Goal: Transaction & Acquisition: Book appointment/travel/reservation

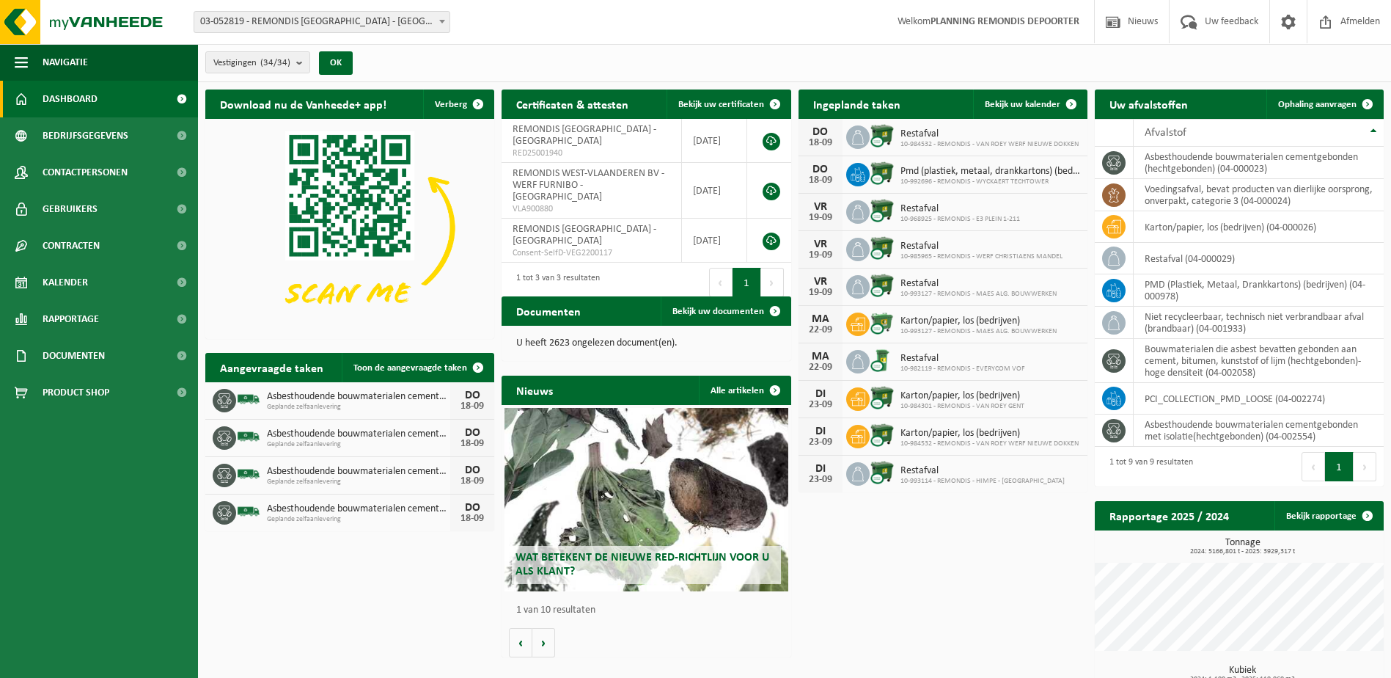
drag, startPoint x: 1305, startPoint y: 105, endPoint x: 1029, endPoint y: 159, distance: 281.1
click at [1305, 105] on span "Ophaling aanvragen" at bounding box center [1317, 105] width 78 height 10
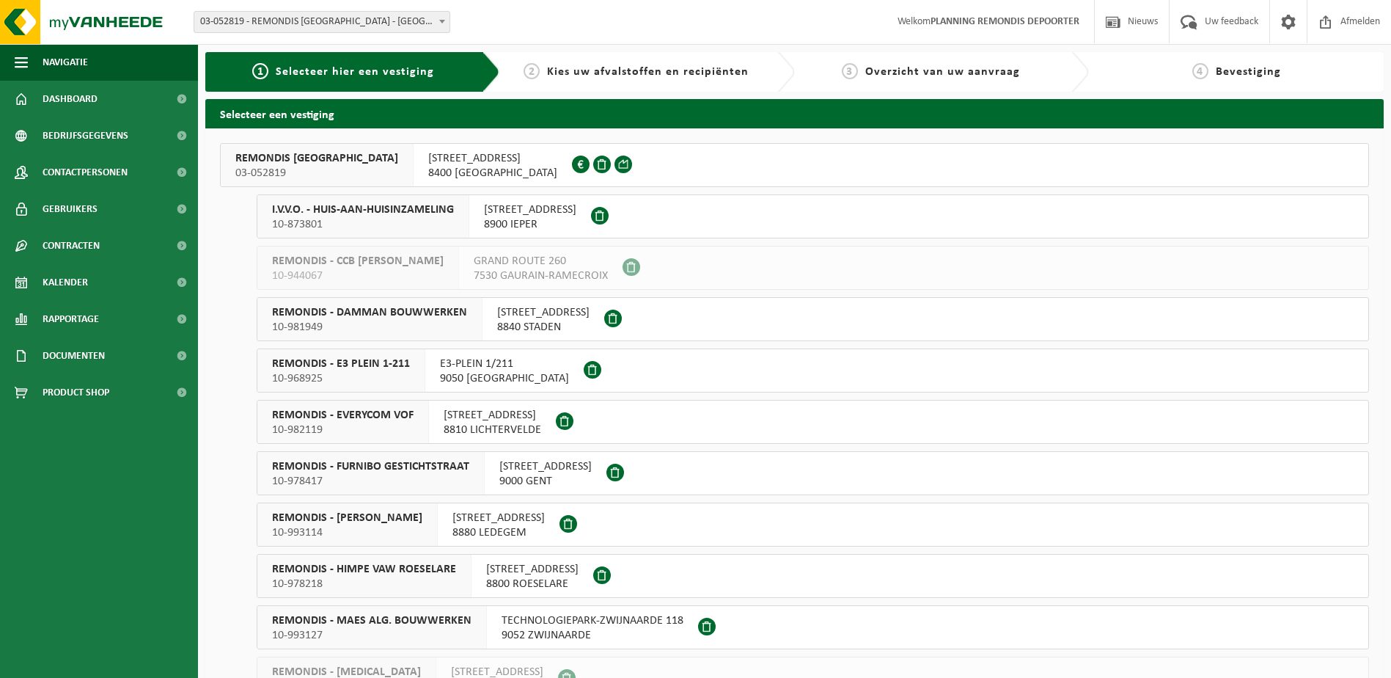
click at [308, 215] on span "I.V.V.O. - HUIS-AAN-HUISINZAMELING" at bounding box center [363, 209] width 182 height 15
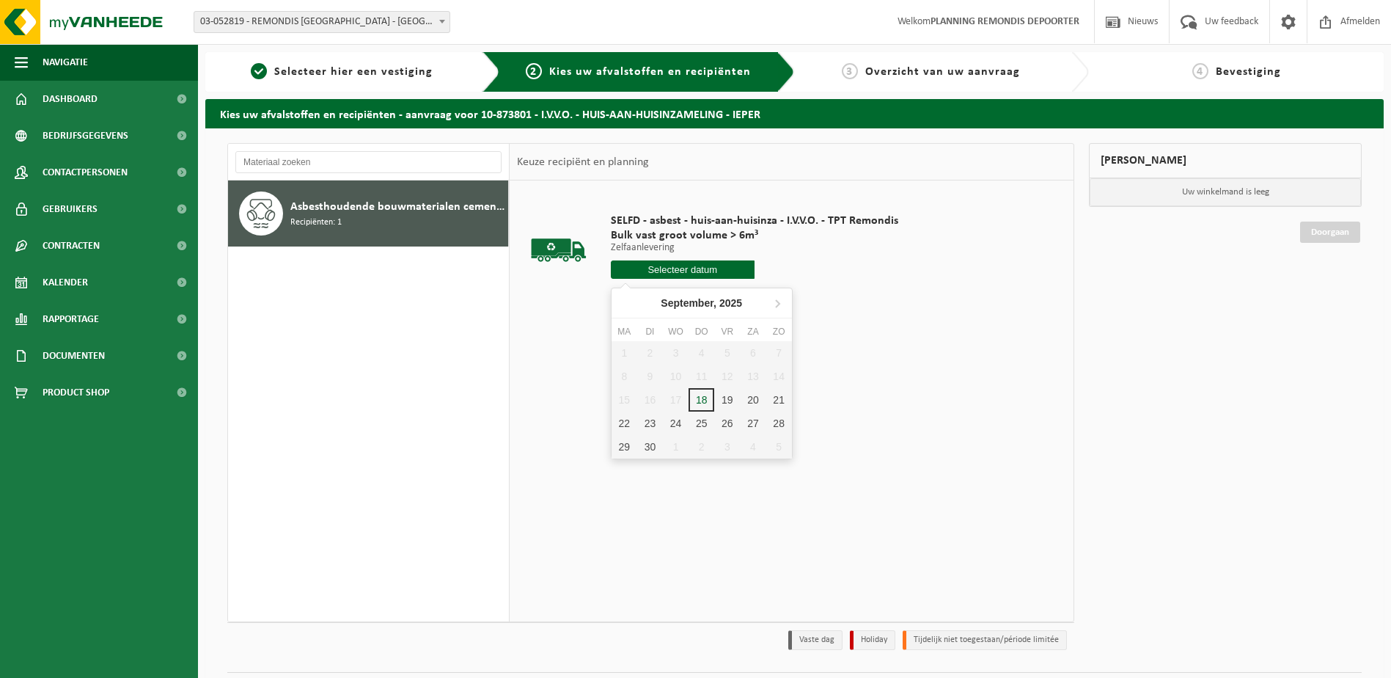
click at [673, 271] on input "text" at bounding box center [683, 269] width 144 height 18
click at [708, 402] on div "18" at bounding box center [702, 399] width 26 height 23
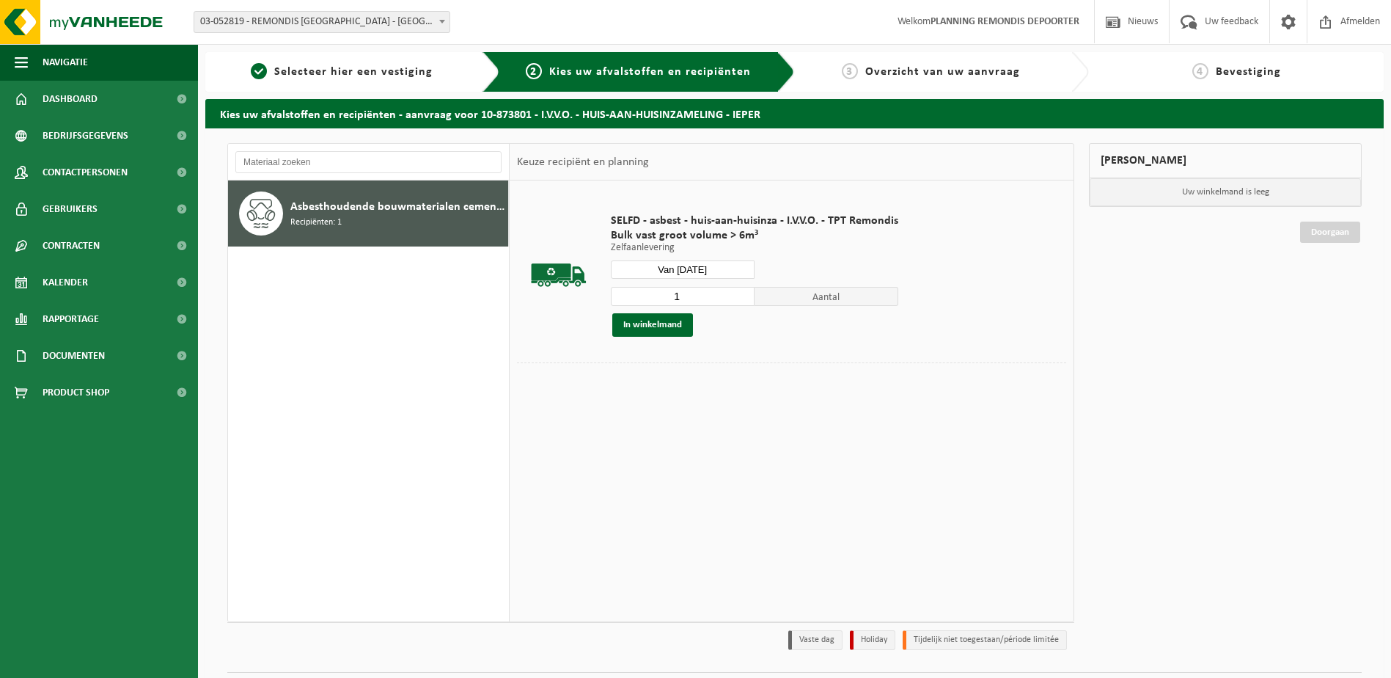
click at [695, 304] on input "1" at bounding box center [683, 296] width 144 height 19
click at [673, 255] on div "SELFD - asbest - huis-aan-huisinza - I.V.V.O. - TPT Remondis Bulk vast groot vo…" at bounding box center [755, 275] width 302 height 153
click at [682, 272] on input "Van 2025-09-18" at bounding box center [683, 269] width 144 height 18
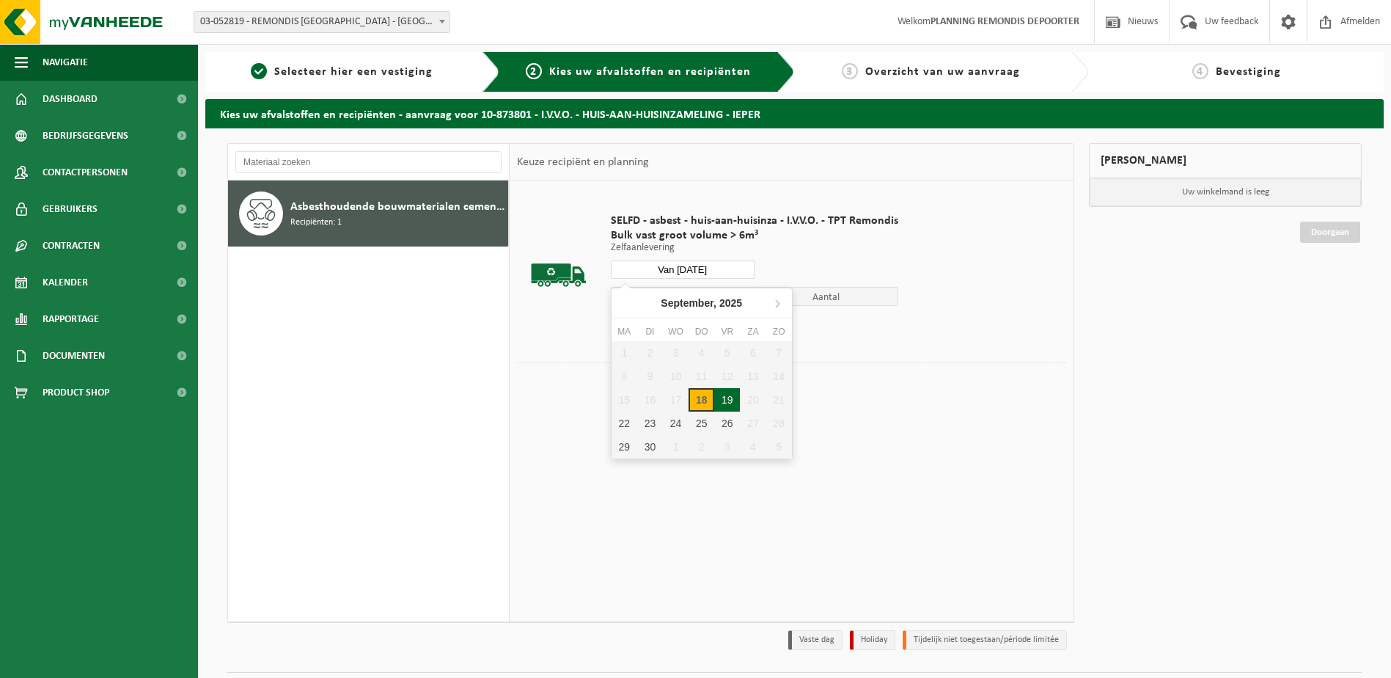
click at [725, 403] on div "19" at bounding box center [727, 399] width 26 height 23
type input "Van [DATE]"
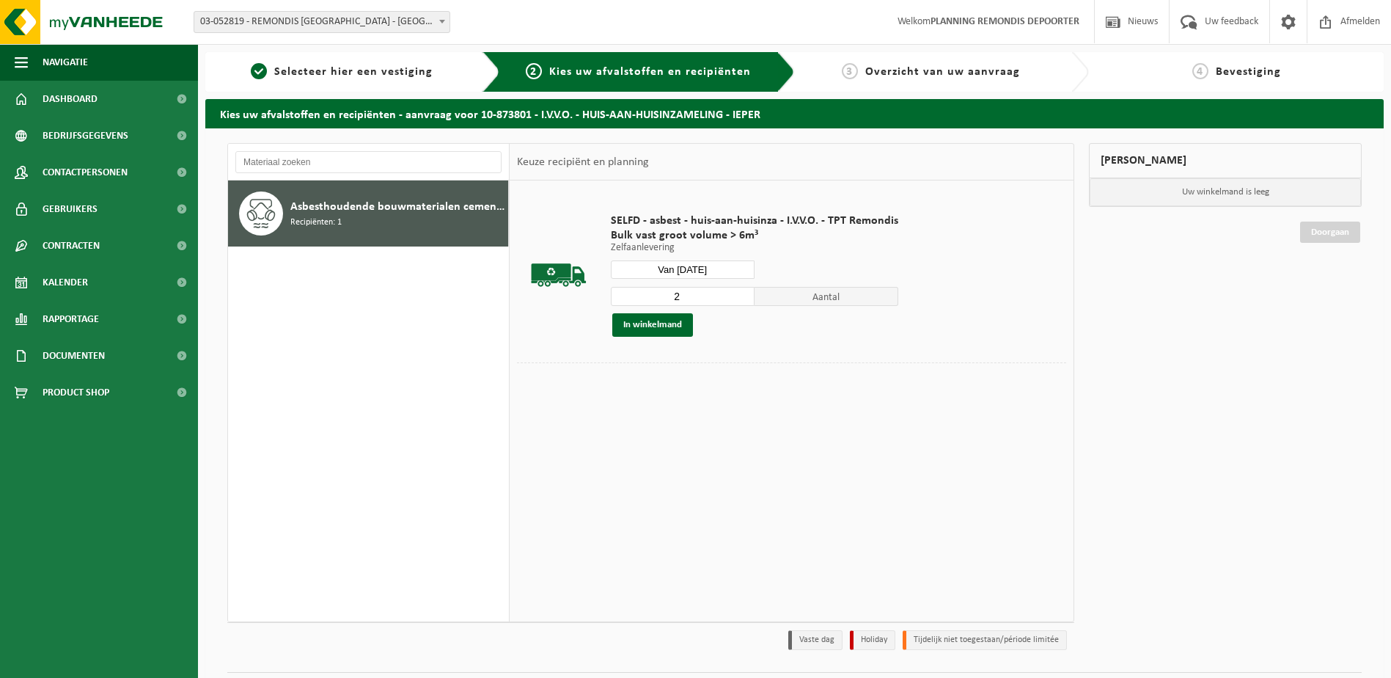
type input "2"
click at [742, 294] on input "2" at bounding box center [683, 296] width 144 height 19
click at [647, 326] on button "In winkelmand" at bounding box center [652, 324] width 81 height 23
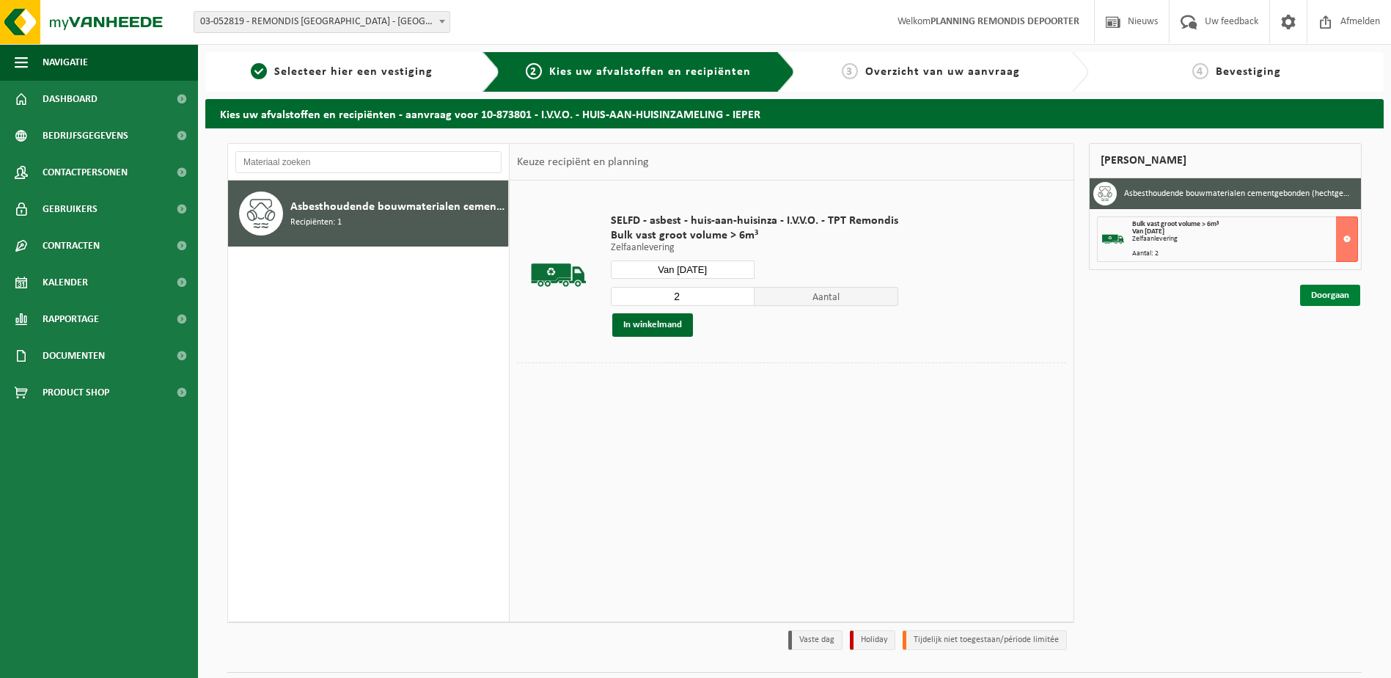
click at [1314, 299] on link "Doorgaan" at bounding box center [1330, 295] width 60 height 21
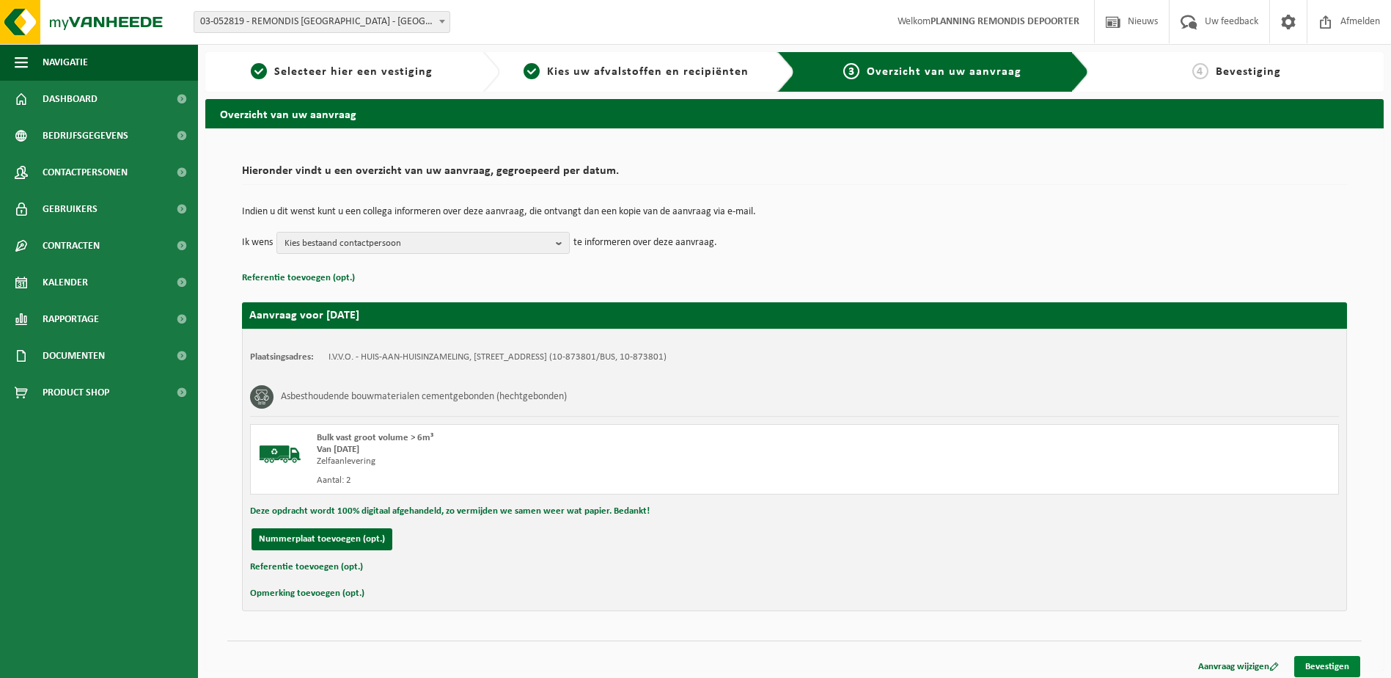
click at [1331, 664] on link "Bevestigen" at bounding box center [1328, 666] width 66 height 21
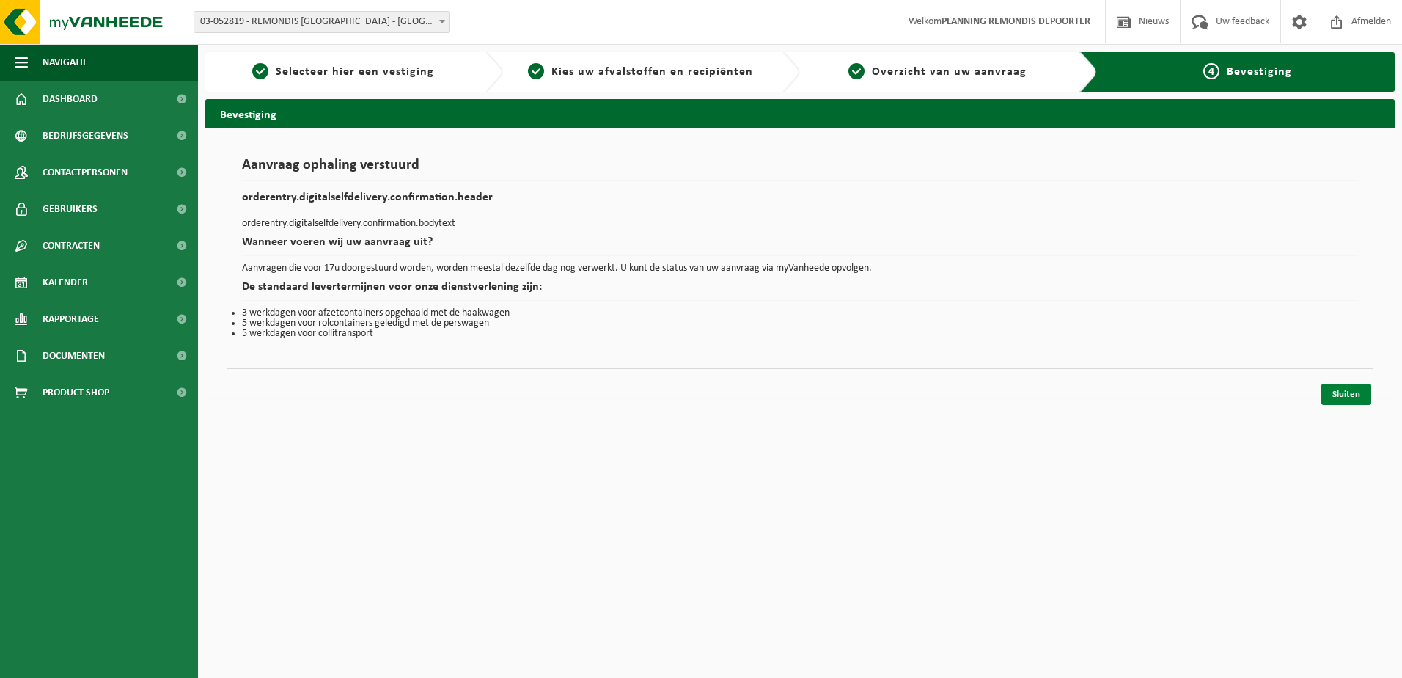
click at [1351, 384] on link "Sluiten" at bounding box center [1347, 394] width 50 height 21
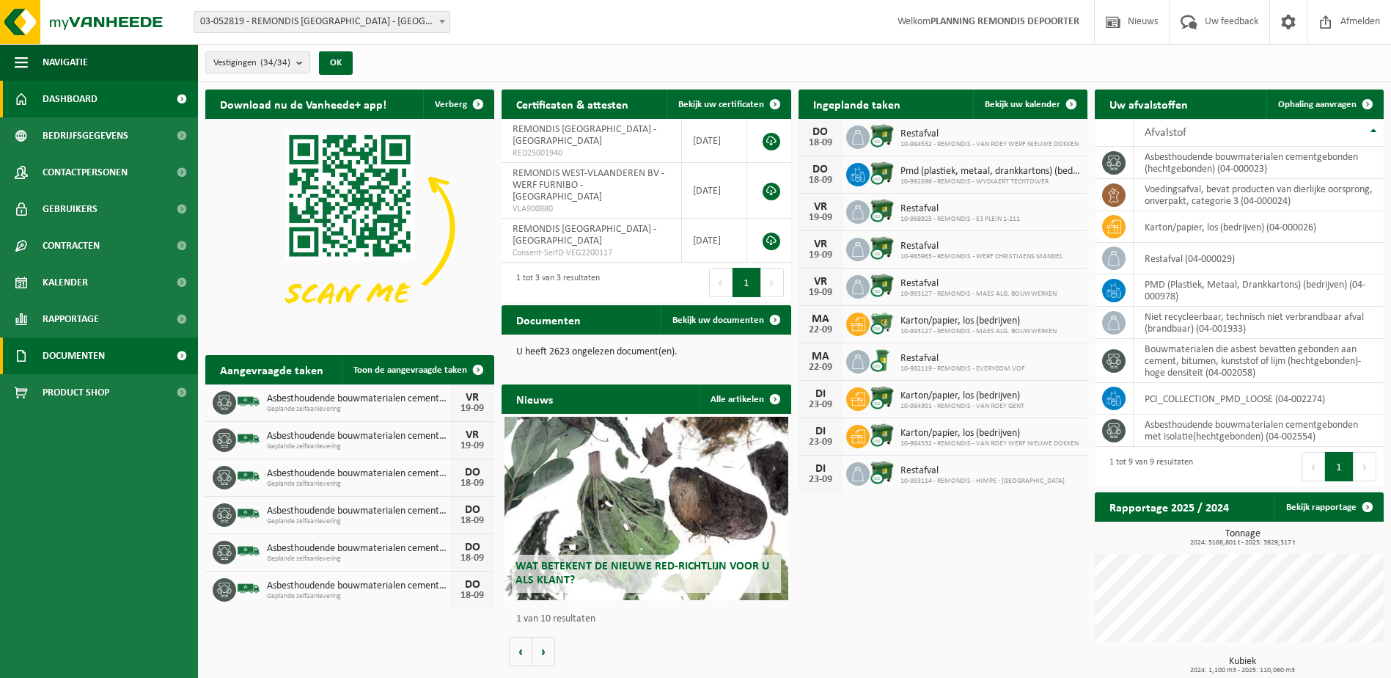
click at [38, 356] on link "Documenten" at bounding box center [99, 355] width 198 height 37
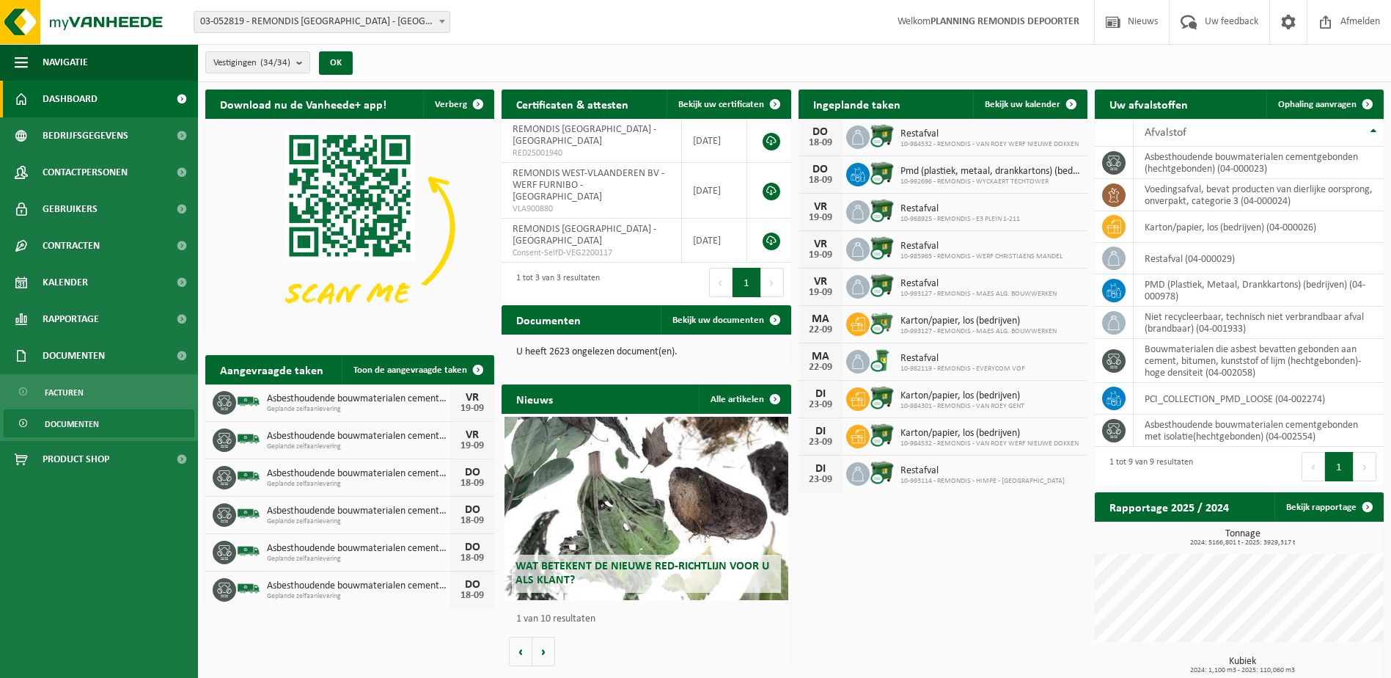
click at [62, 422] on span "Documenten" at bounding box center [72, 424] width 54 height 28
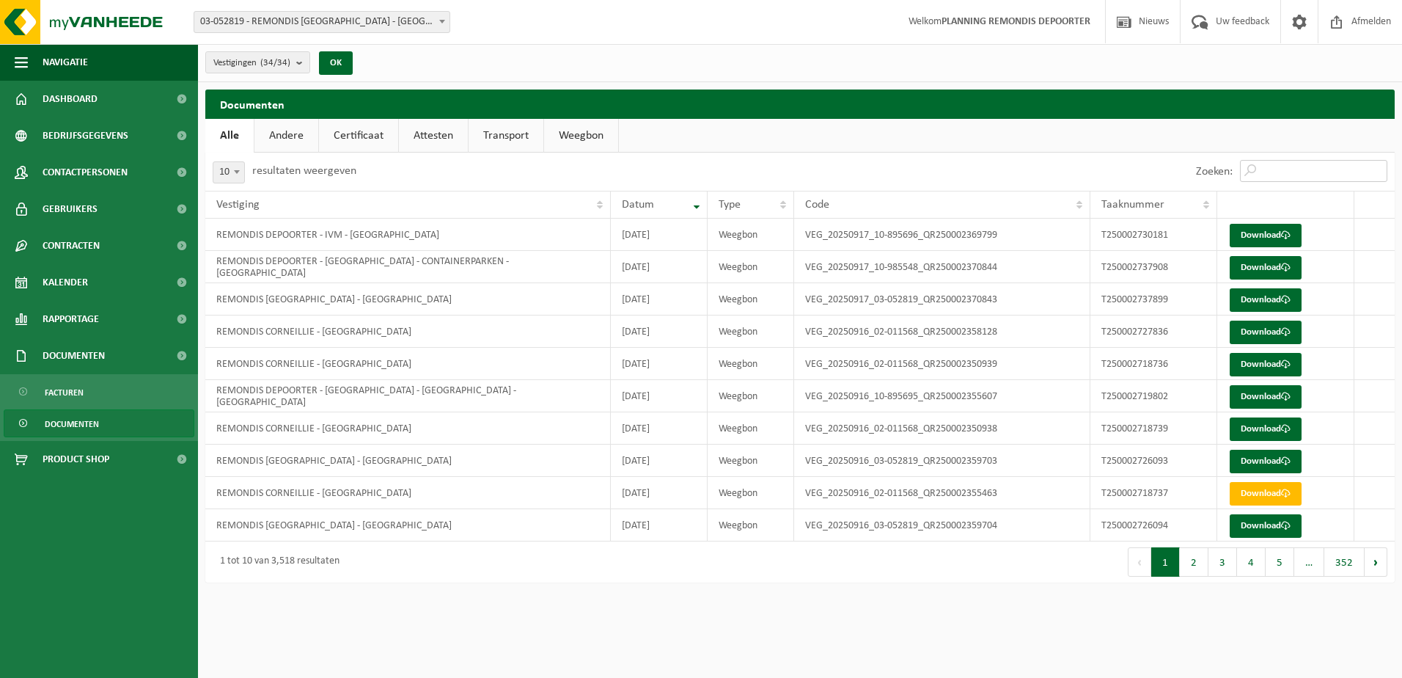
click at [1271, 167] on input "Zoeken:" at bounding box center [1313, 171] width 147 height 22
paste input "T250002719801"
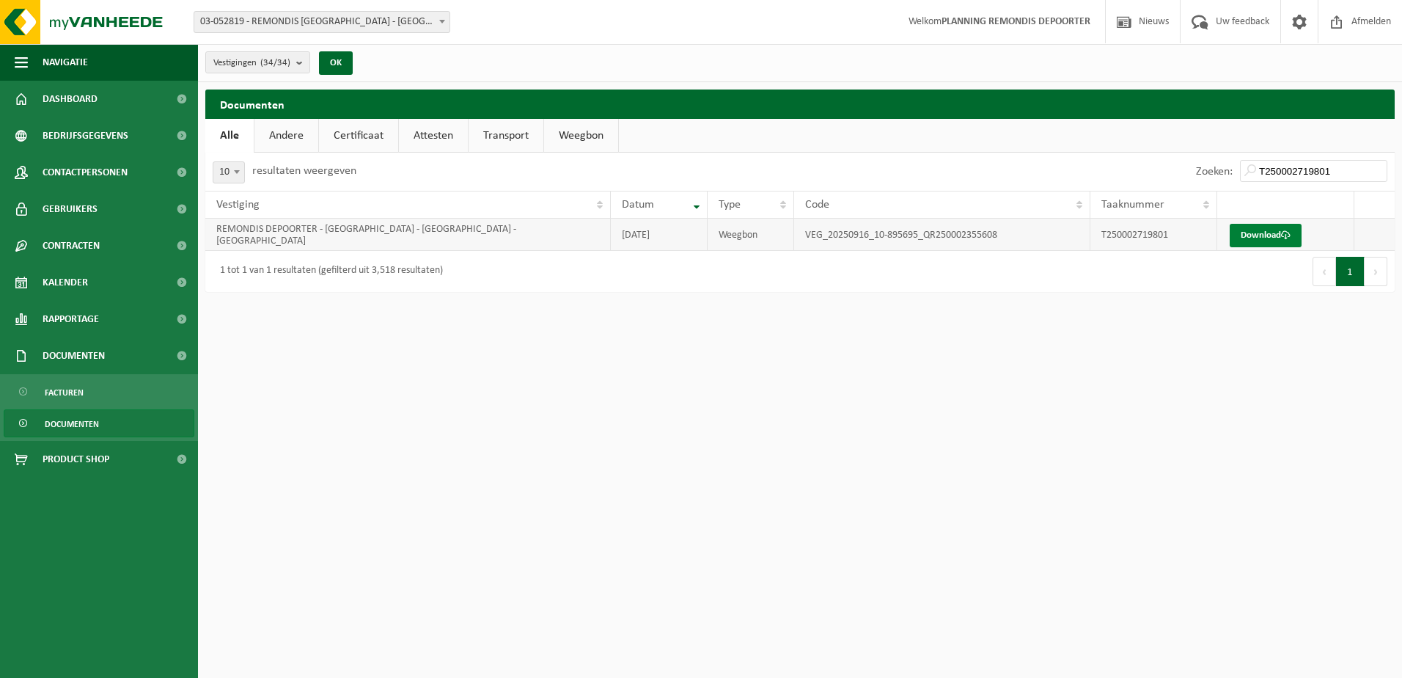
click at [1259, 233] on link "Download" at bounding box center [1266, 235] width 72 height 23
click at [1339, 166] on input "T250002719801" at bounding box center [1313, 171] width 147 height 22
paste input "2"
type input "T250002719802"
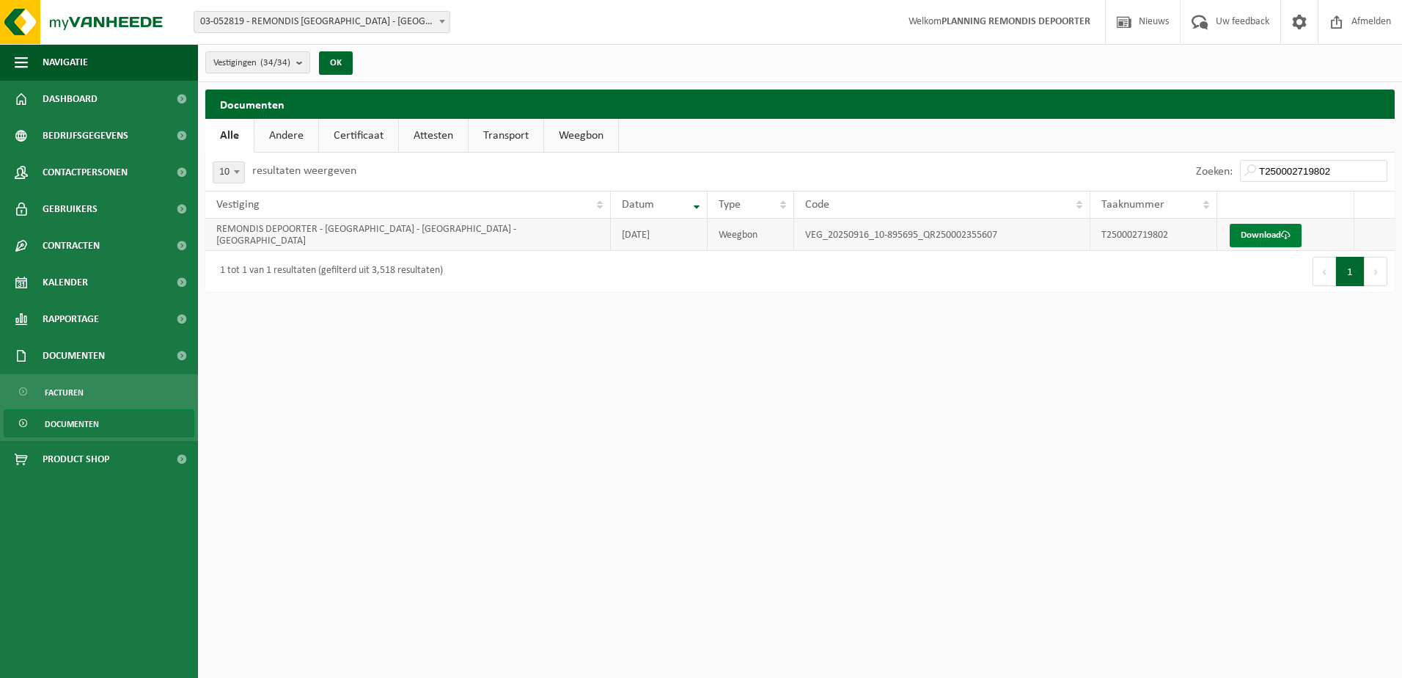
click at [1249, 244] on link "Download" at bounding box center [1266, 235] width 72 height 23
